Goal: Ask a question

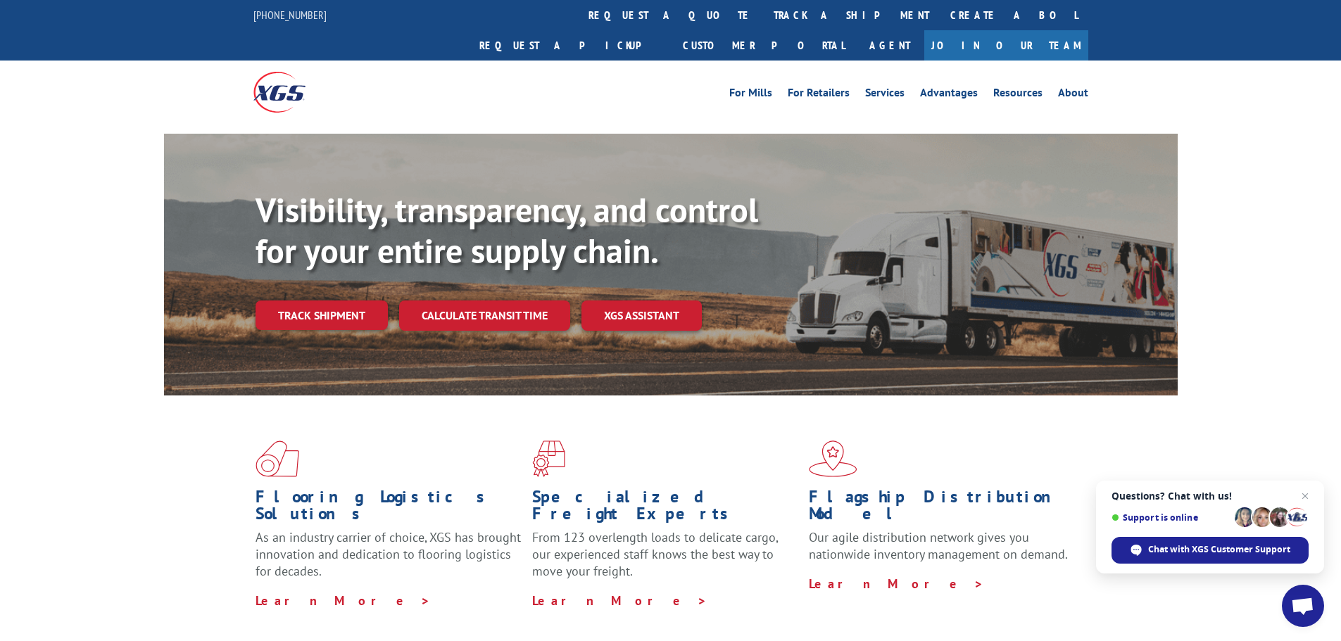
click at [1302, 591] on span "Open chat" at bounding box center [1303, 606] width 42 height 42
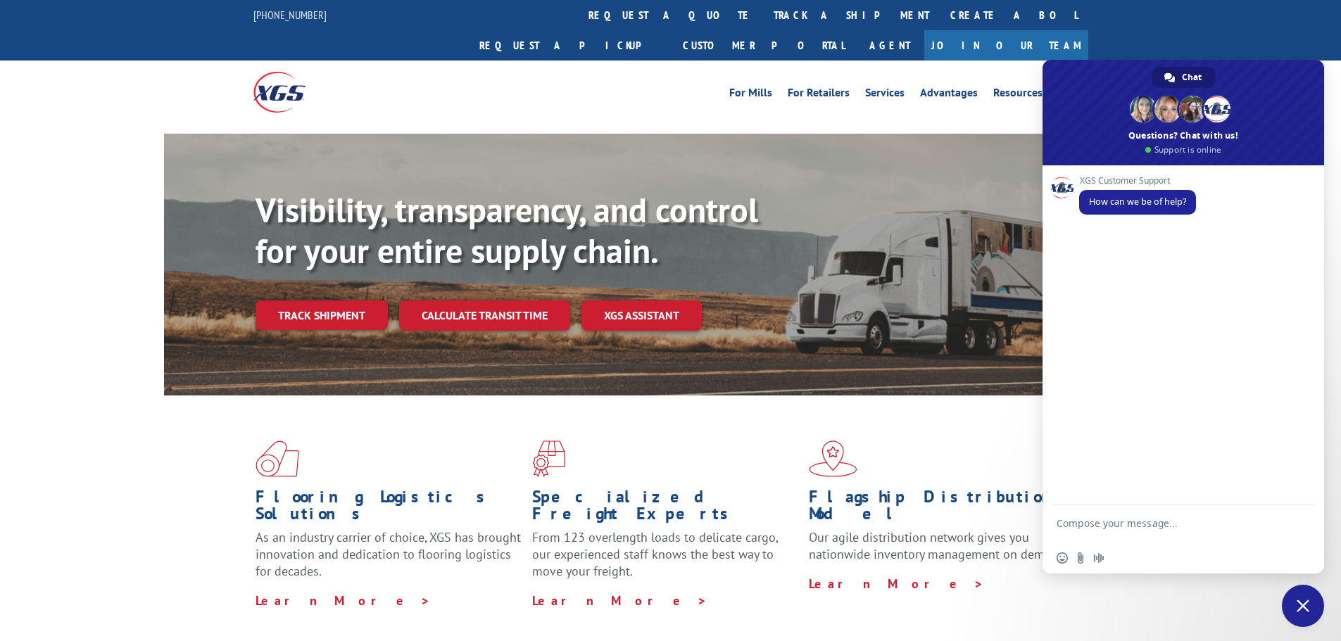
click at [1155, 525] on textarea "Compose your message..." at bounding box center [1167, 529] width 222 height 25
type textarea "HI"
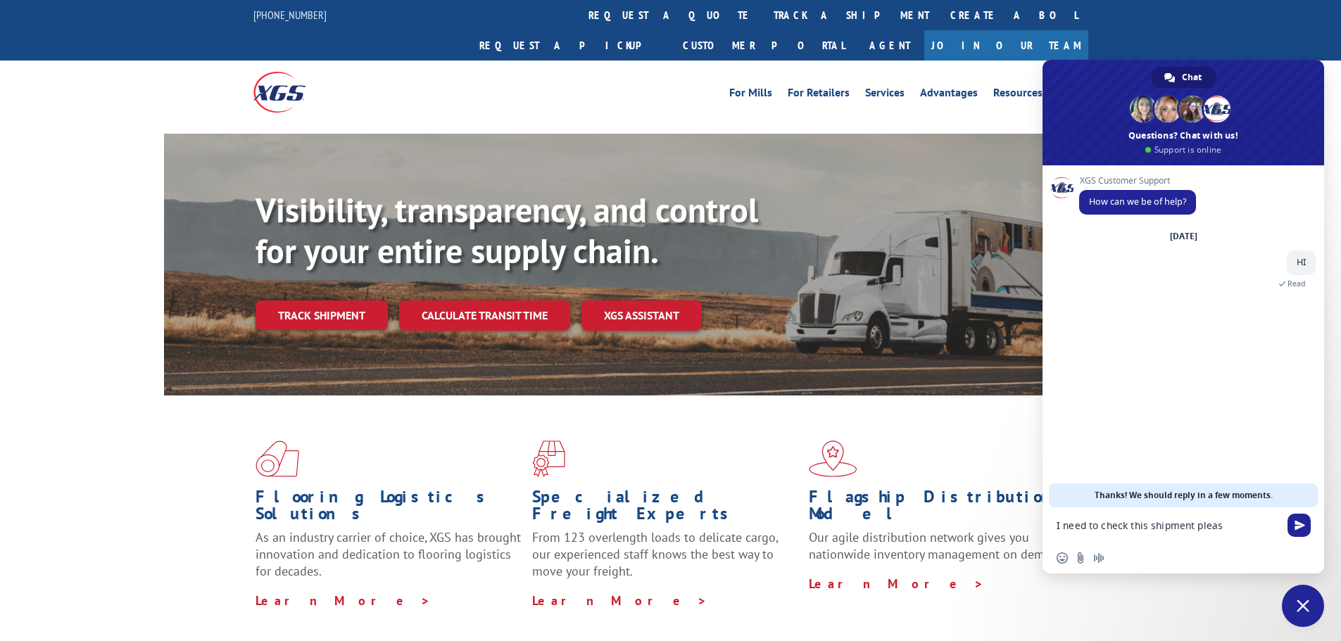
type textarea "I need to check this shipment please"
paste textarea "17595483"
type textarea "17595483"
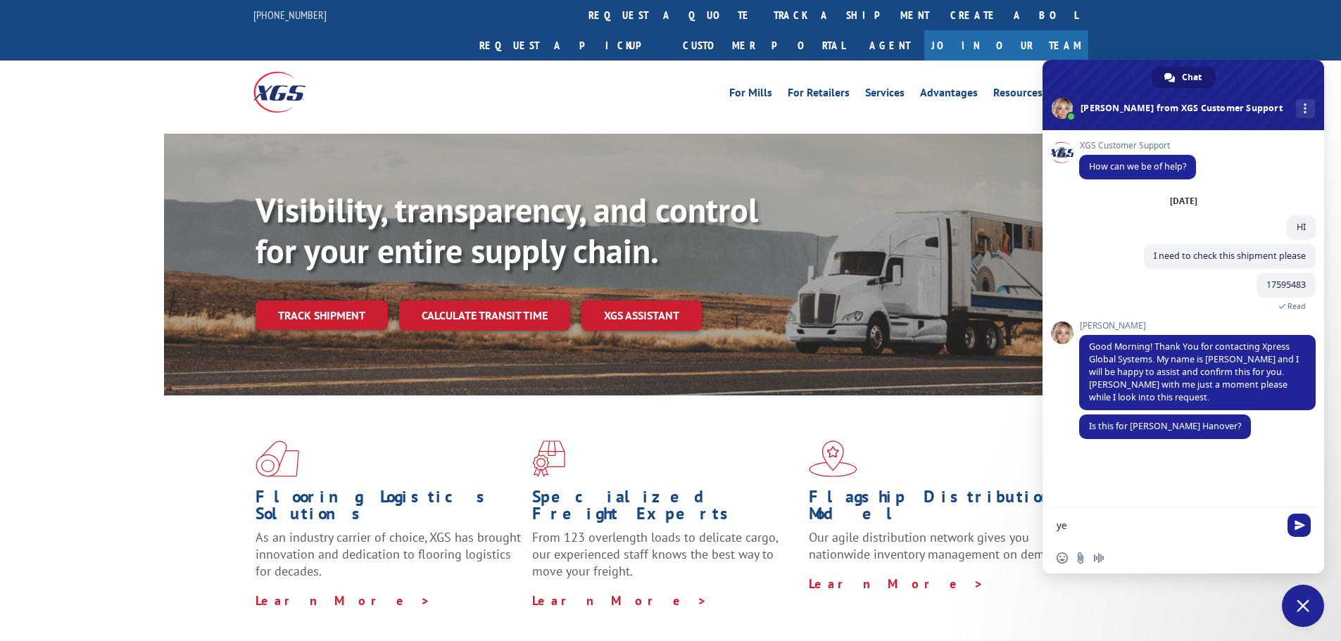
type textarea "yes"
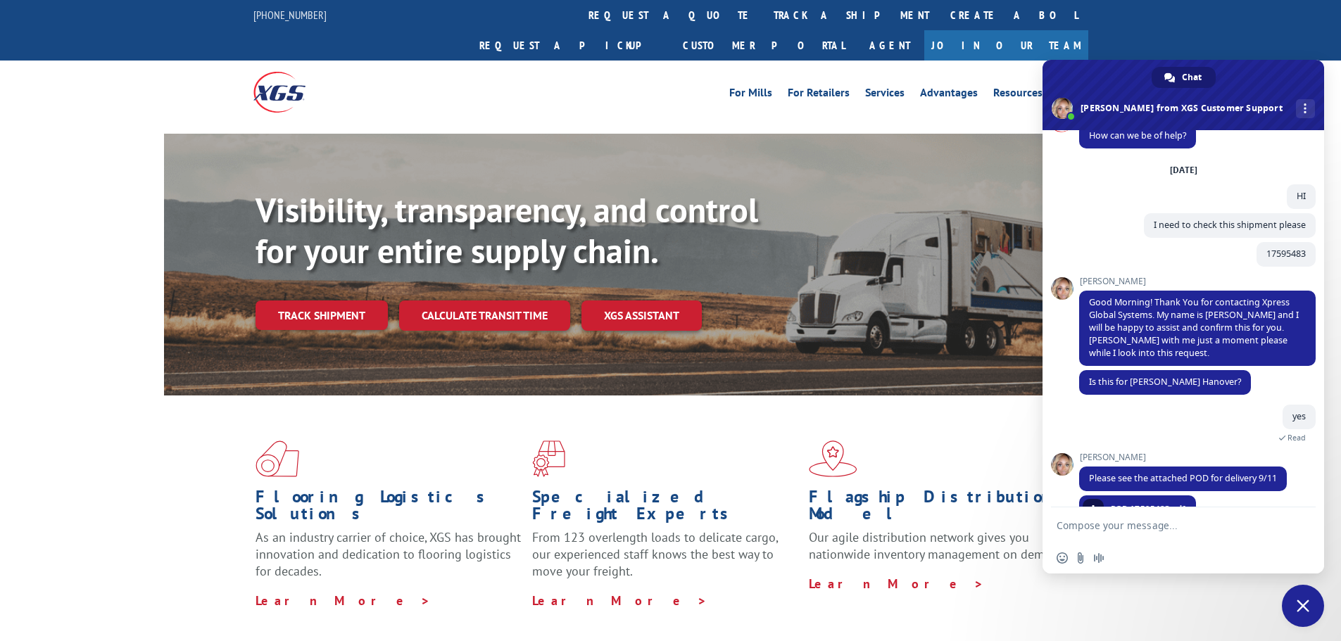
scroll to position [63, 0]
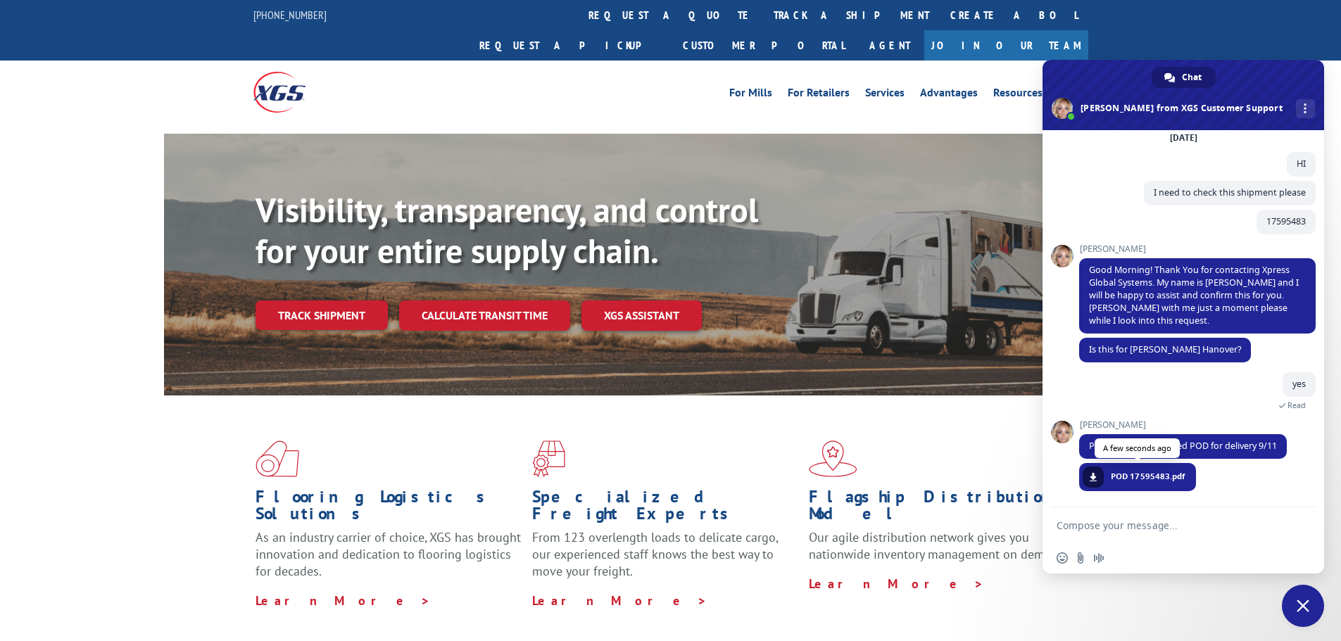
click at [1140, 483] on span "POD 17595483.pdf" at bounding box center [1148, 476] width 75 height 13
click at [1090, 475] on span at bounding box center [1093, 477] width 8 height 8
click at [1137, 529] on textarea "Compose your message..." at bounding box center [1167, 525] width 222 height 13
type textarea "Thanks"
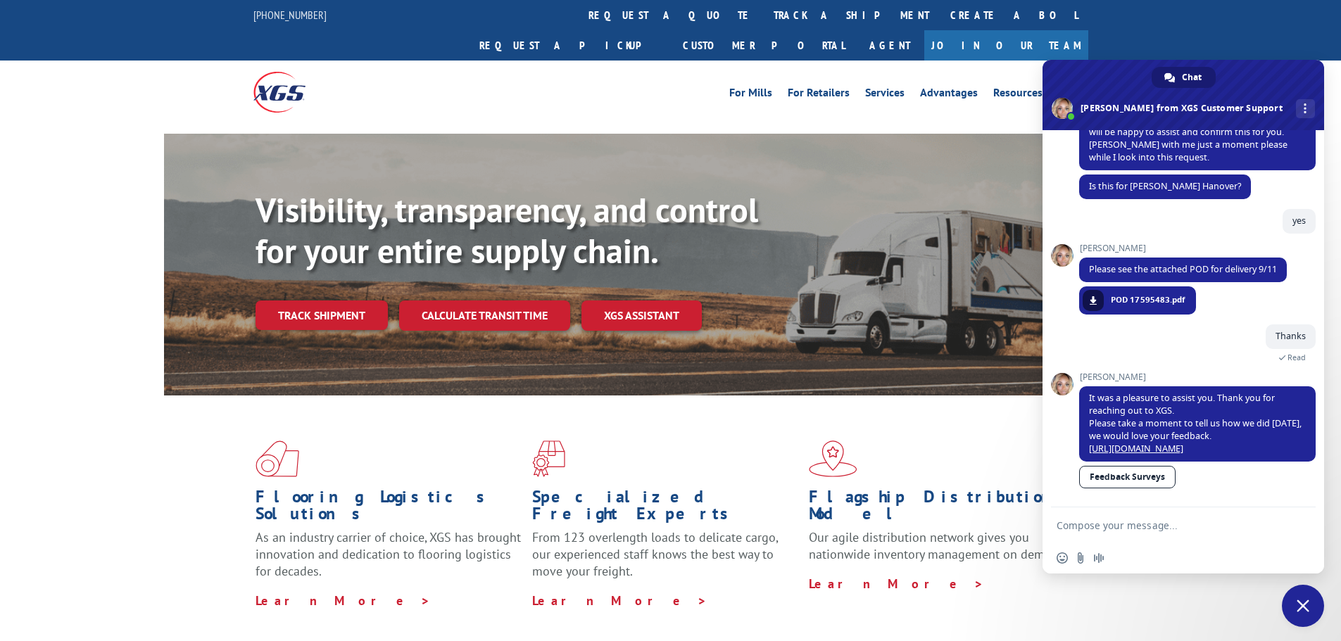
scroll to position [239, 0]
